Goal: Transaction & Acquisition: Book appointment/travel/reservation

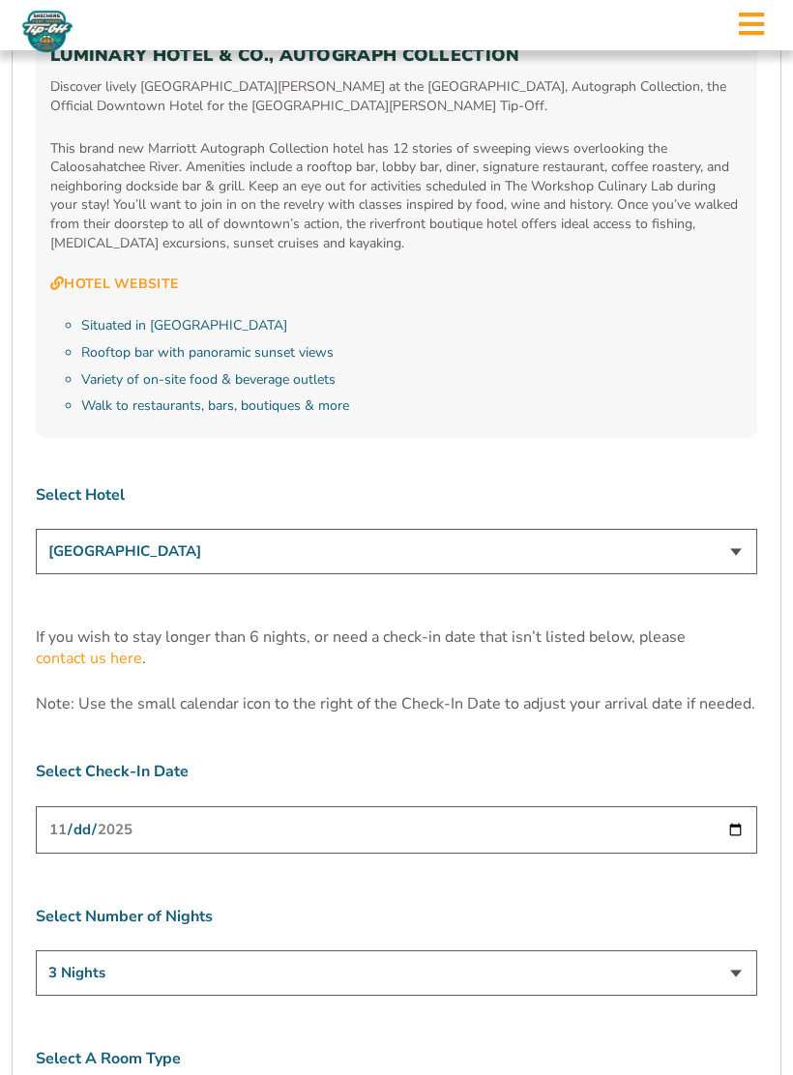
scroll to position [5497, 0]
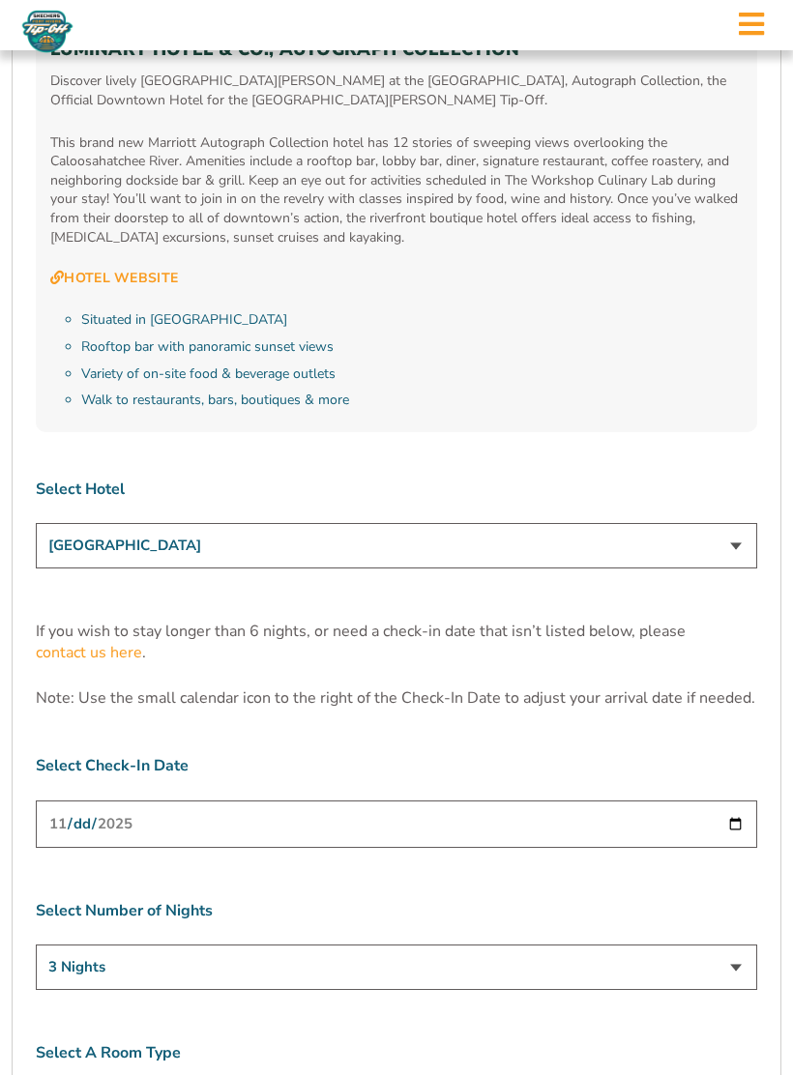
click at [446, 800] on input "[DATE]" at bounding box center [396, 823] width 721 height 47
click at [604, 944] on select "3 Nights 4 Nights 5 Nights 6 Nights" at bounding box center [396, 966] width 721 height 45
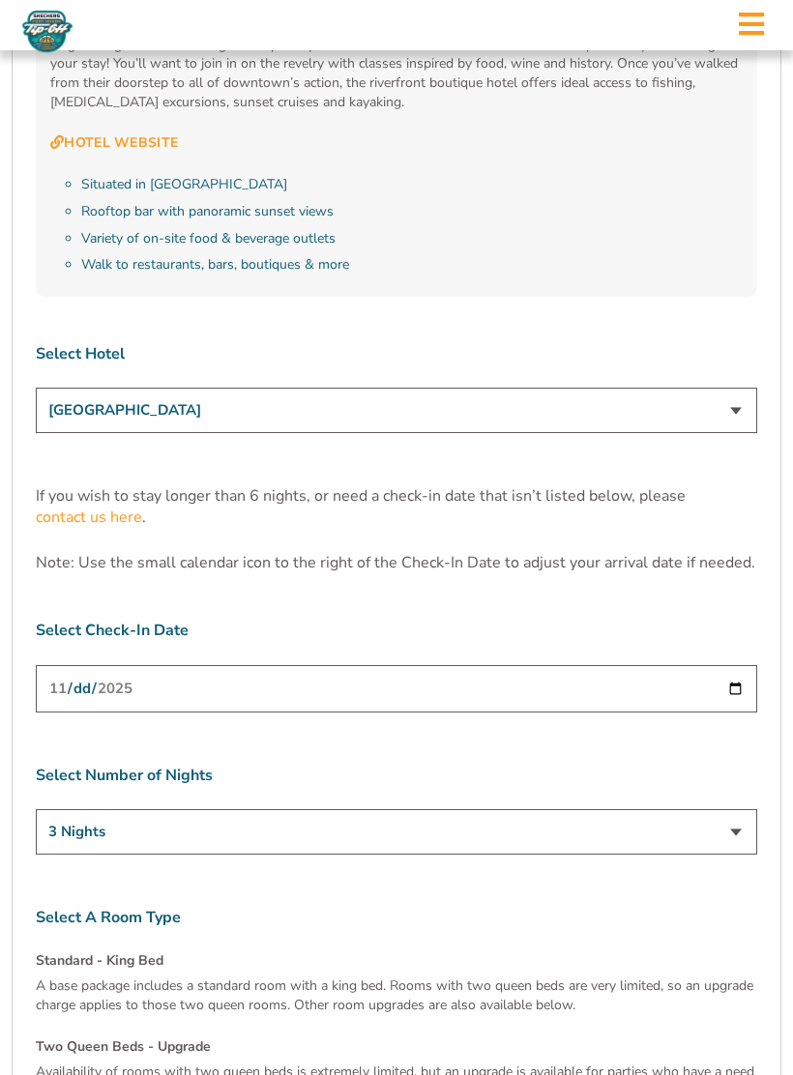
scroll to position [5633, 0]
click at [186, 950] on h4 "Standard - King Bed" at bounding box center [396, 959] width 721 height 19
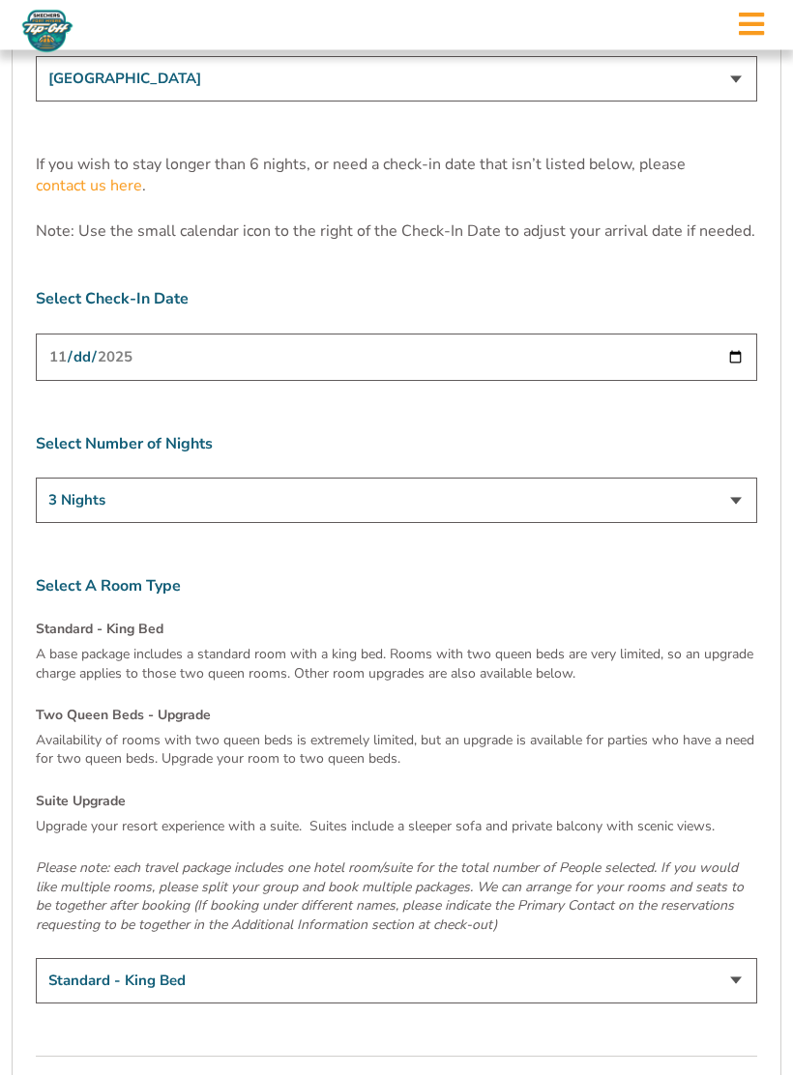
scroll to position [5972, 0]
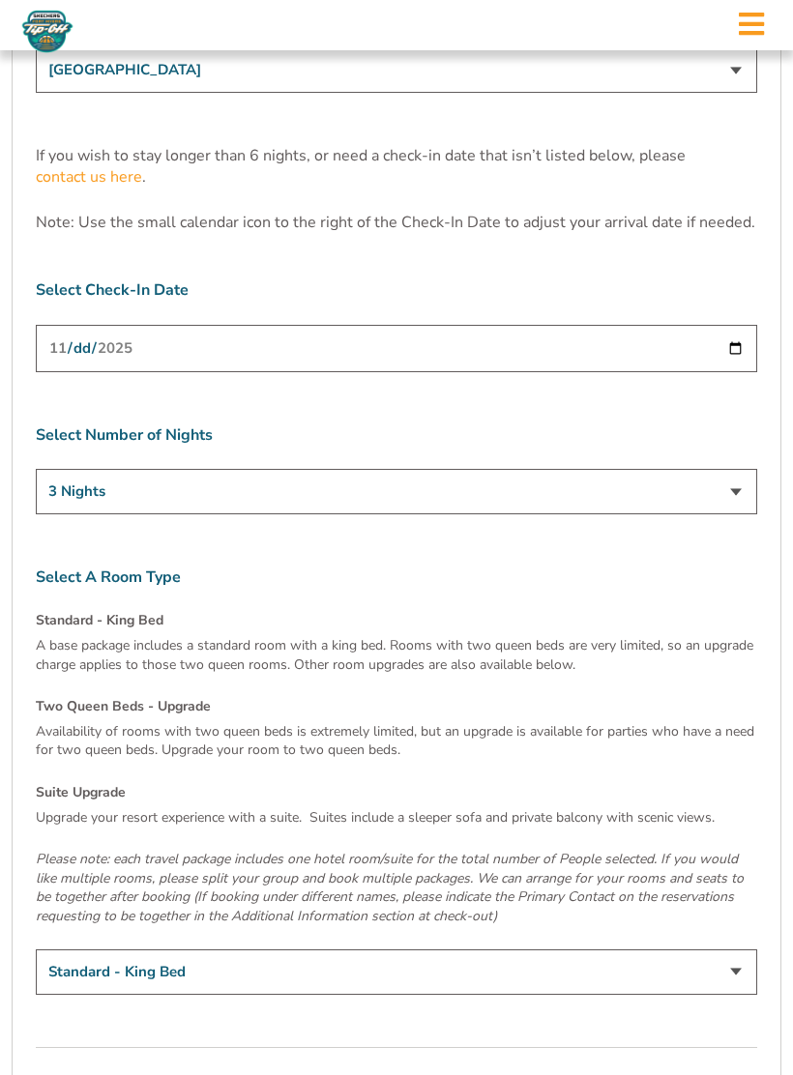
click at [635, 1074] on button "Continue To Seats" at bounding box center [660, 1096] width 191 height 39
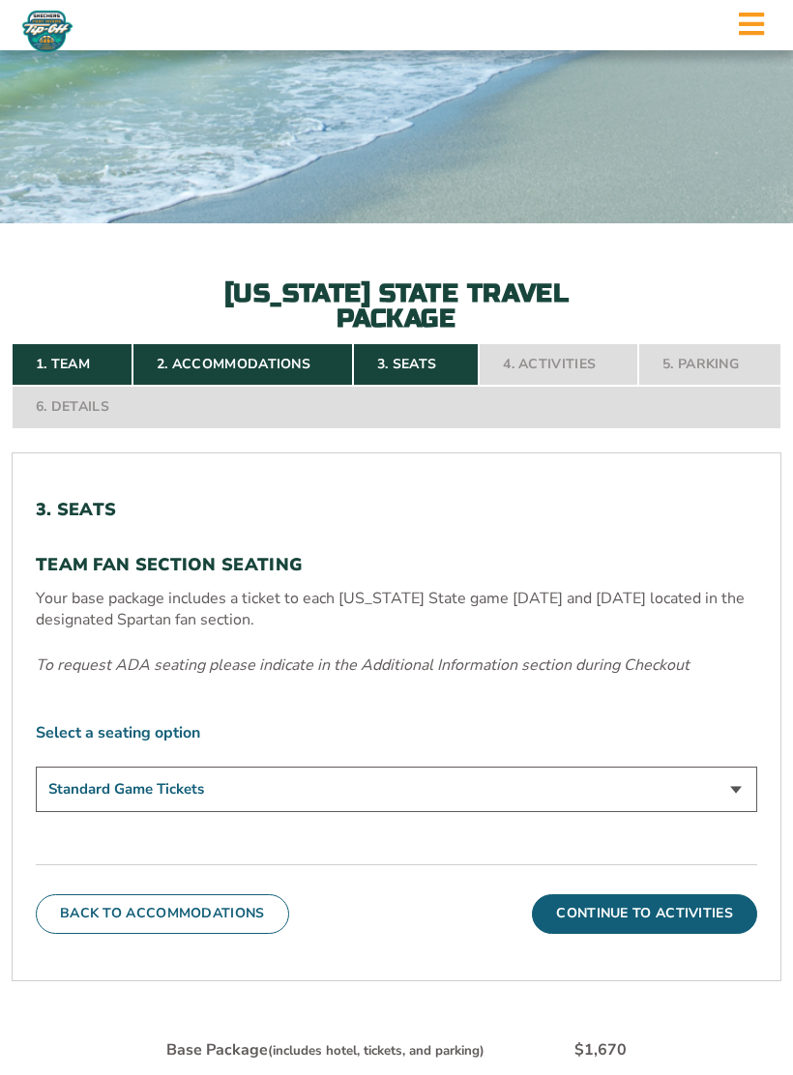
scroll to position [333, 0]
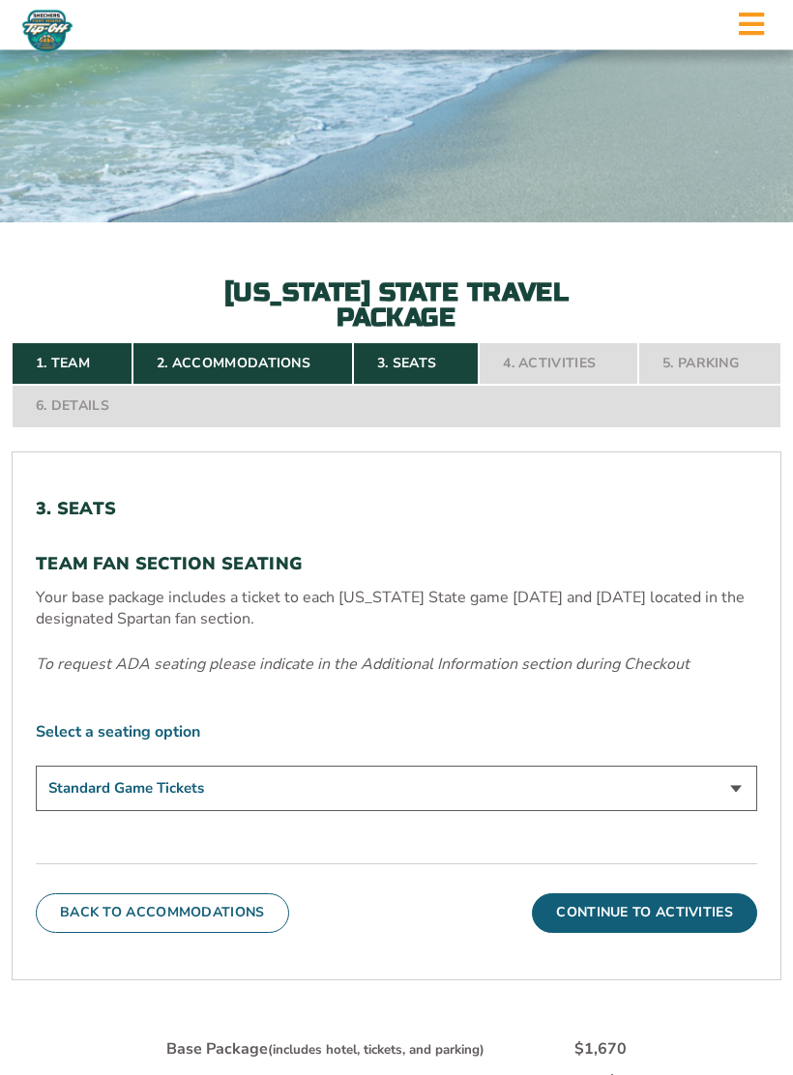
click at [416, 785] on select "Standard Game Tickets" at bounding box center [396, 788] width 721 height 45
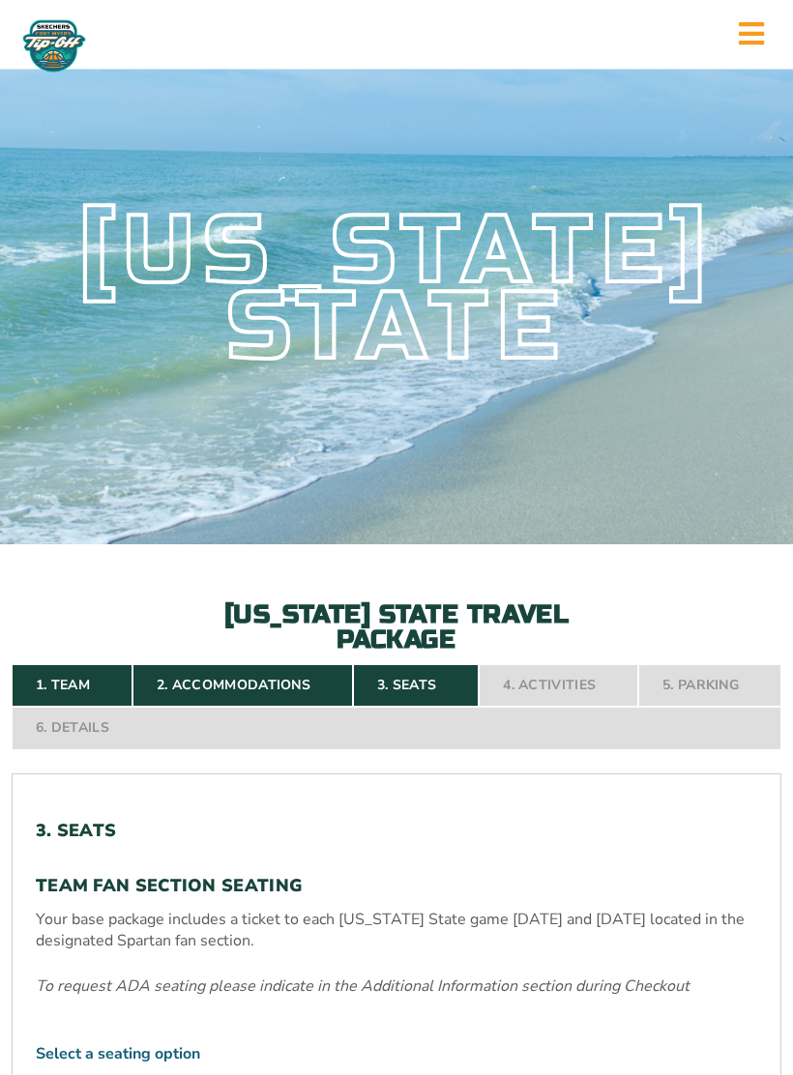
scroll to position [0, 0]
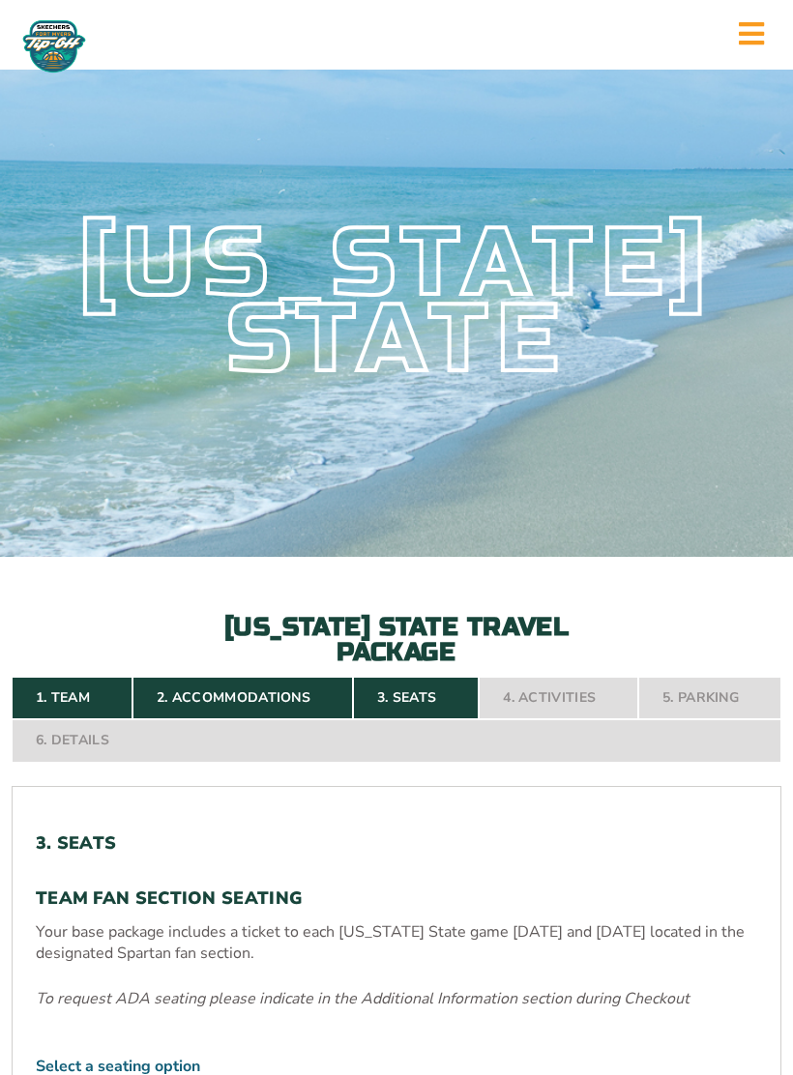
click at [409, 692] on nav "1. Team 2. Accommodations 3. Seats 4. Activities 5. Parking 6. Details" at bounding box center [396, 719] width 769 height 85
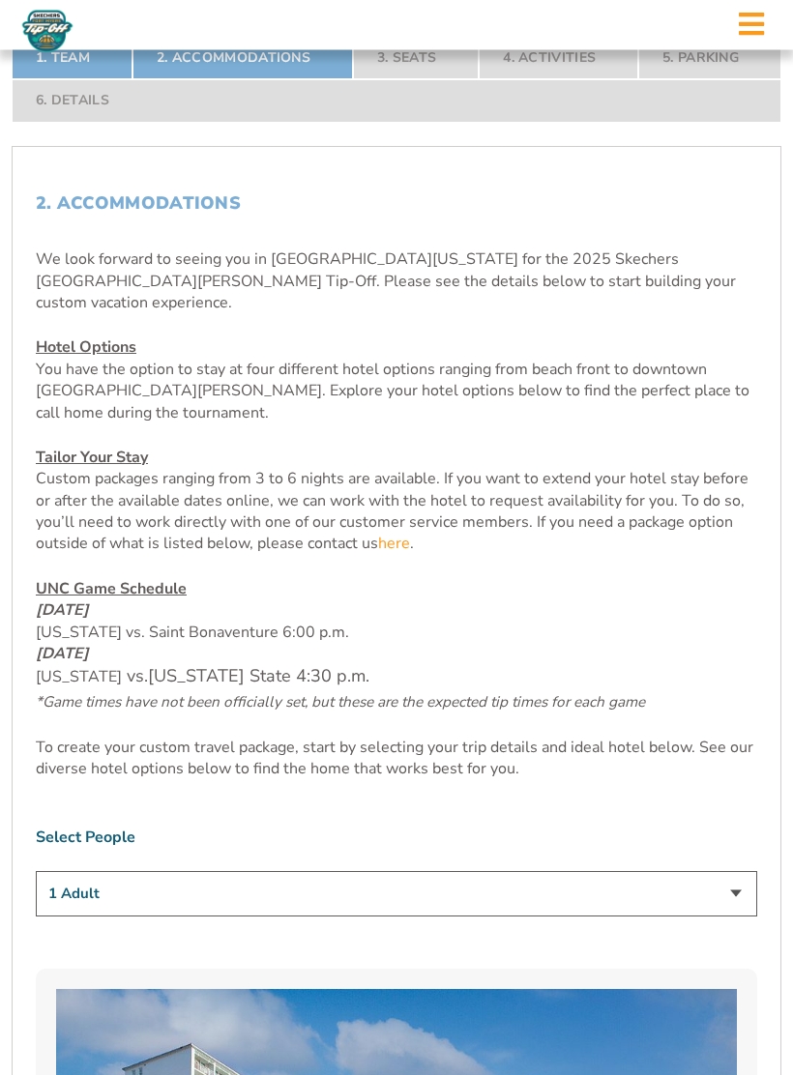
scroll to position [618, 0]
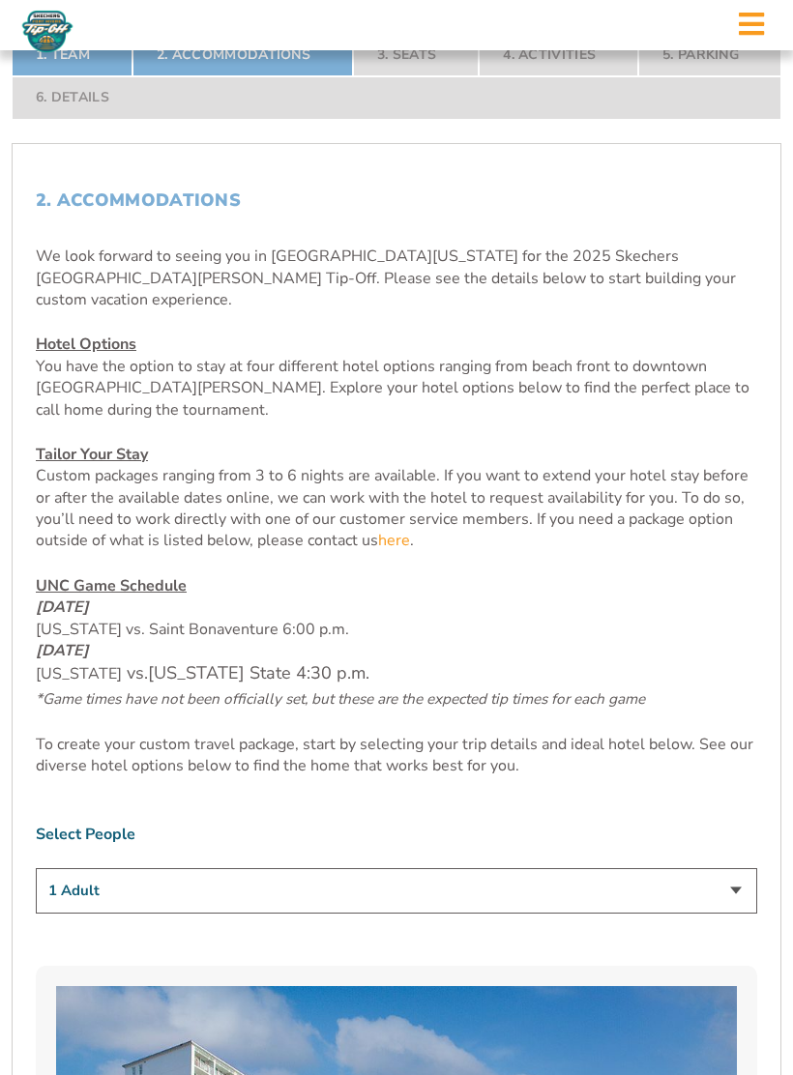
click at [719, 868] on select "1 Adult 2 Adults 3 Adults 4 Adults 2 Adults + 1 Child 2 Adults + 2 Children 2 A…" at bounding box center [396, 890] width 721 height 45
select select "2 Adults"
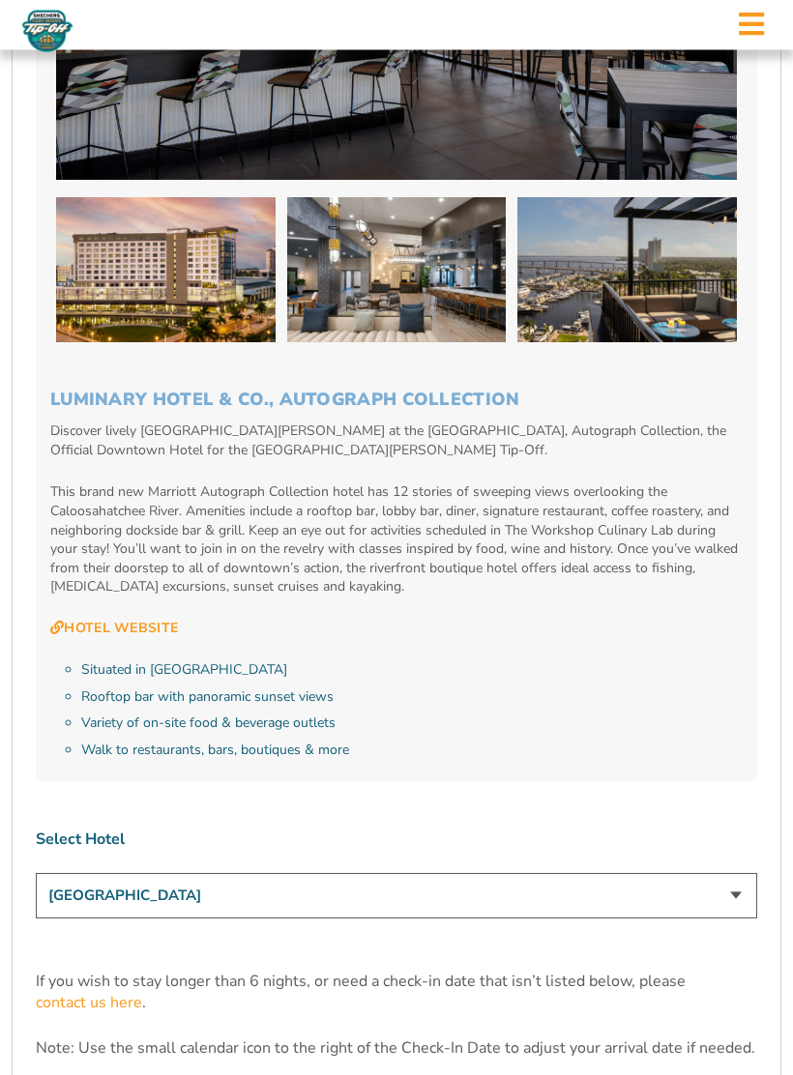
click at [674, 874] on select "[GEOGRAPHIC_DATA] [GEOGRAPHIC_DATA] [GEOGRAPHIC_DATA], Autograph Collection" at bounding box center [396, 896] width 721 height 45
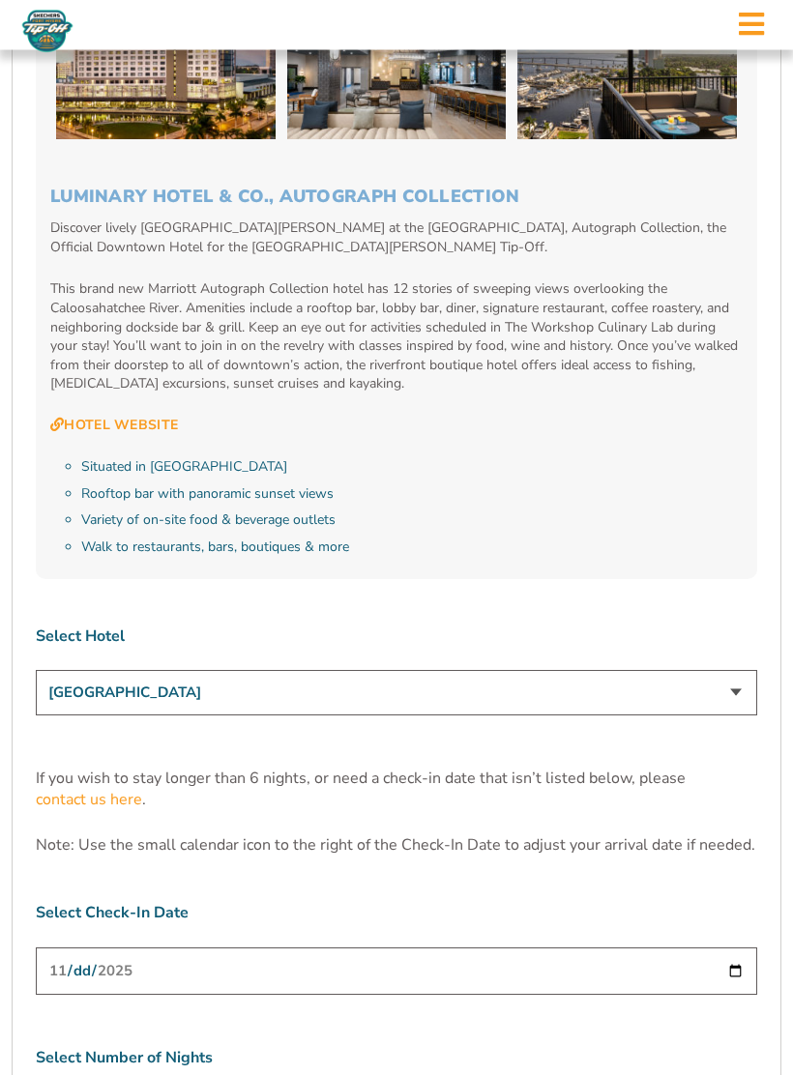
scroll to position [5253, 0]
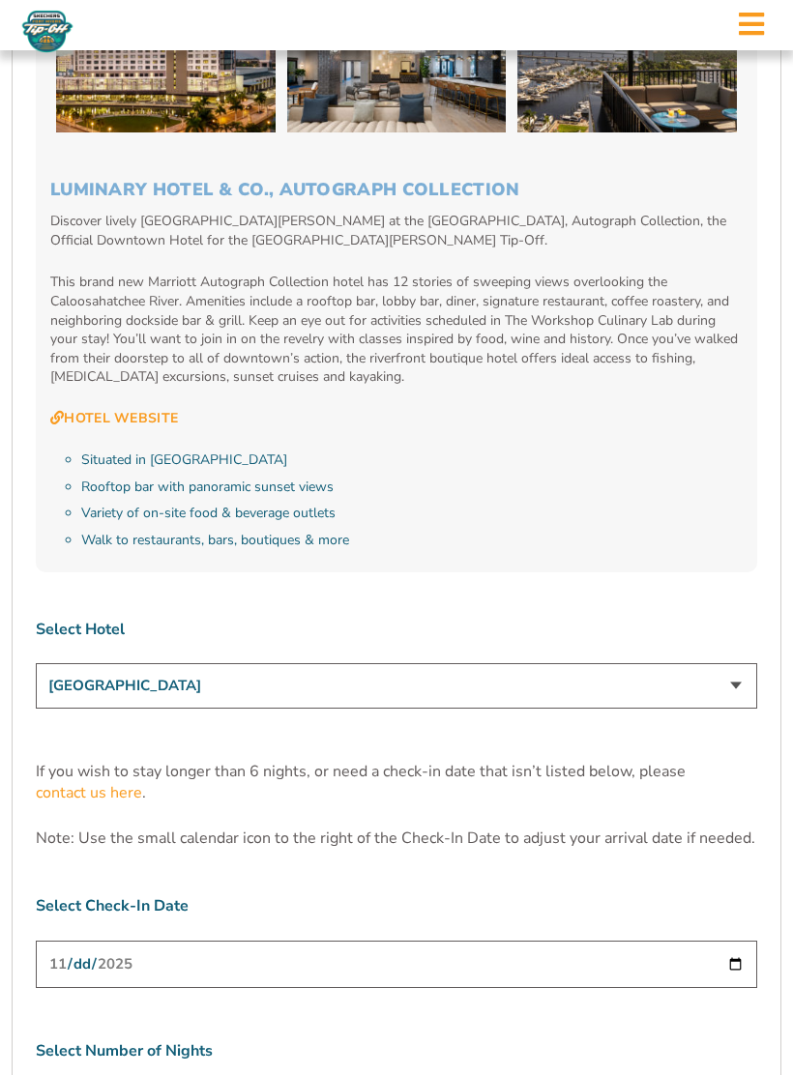
click at [685, 940] on input "[DATE]" at bounding box center [396, 963] width 721 height 47
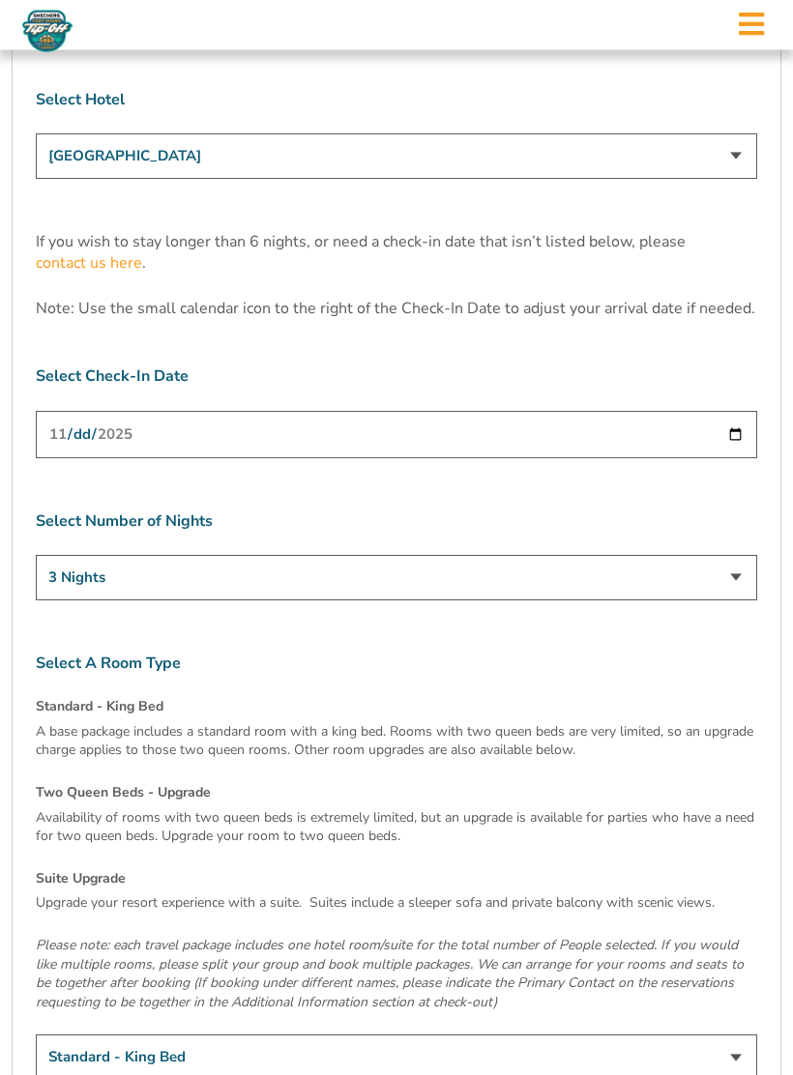
click at [451, 1035] on select "Standard - King Bed Two Queen Beds - Upgrade (+$15 per night) Suite Upgrade (+$…" at bounding box center [396, 1057] width 721 height 45
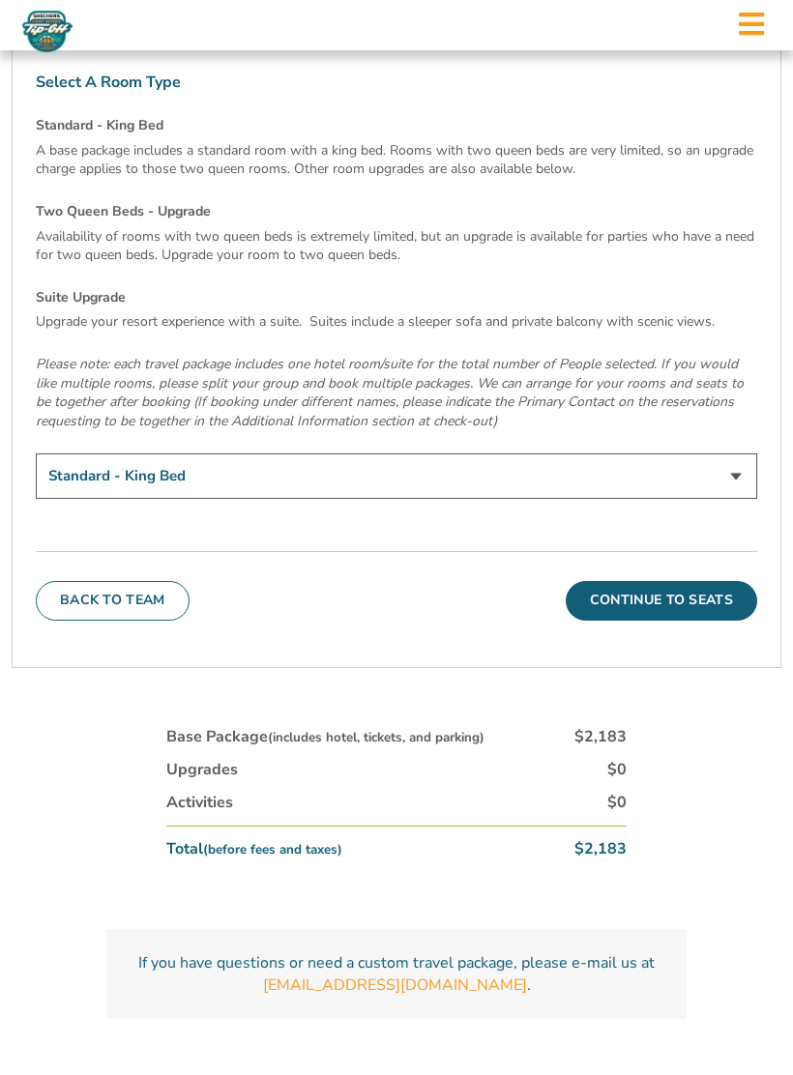
scroll to position [6365, 0]
